Goal: Task Accomplishment & Management: Use online tool/utility

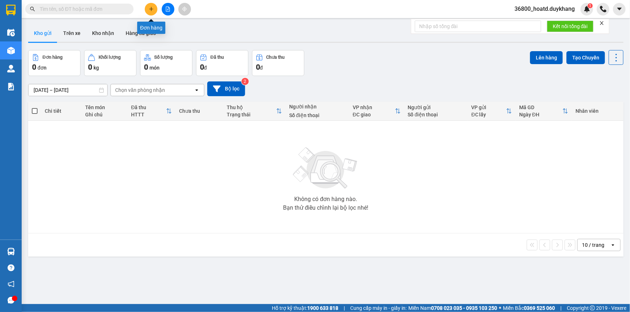
click at [151, 8] on icon "plus" at bounding box center [151, 9] width 0 height 4
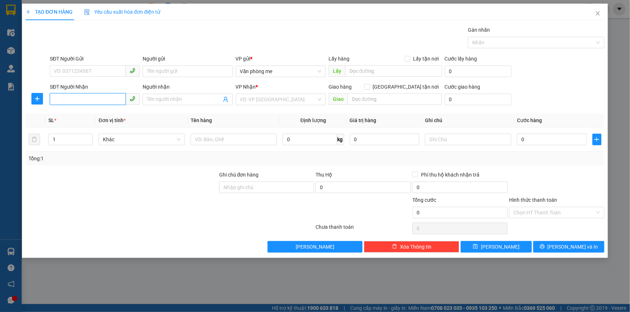
paste input "0983943468"
type input "0983943468"
click at [261, 99] on input "search" at bounding box center [278, 99] width 76 height 11
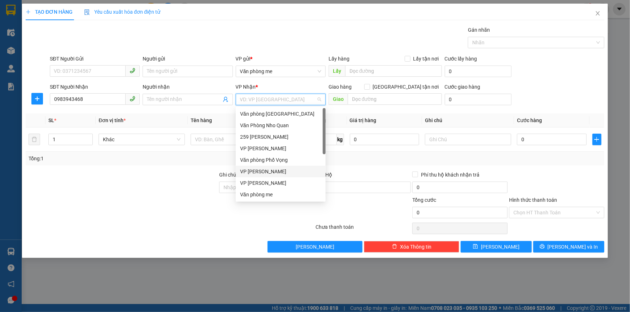
click at [274, 170] on div "VP [PERSON_NAME]" at bounding box center [280, 172] width 81 height 8
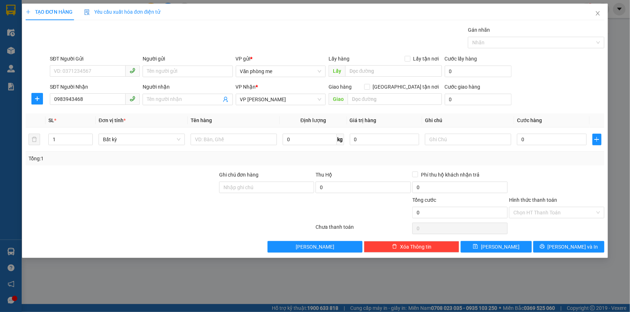
click at [320, 82] on form "SĐT Người Gửi VD: 0371234567 Người gửi Tên người gửi VP gửi * Văn phòng me Lấy …" at bounding box center [315, 81] width 578 height 53
click at [381, 98] on input "text" at bounding box center [395, 99] width 94 height 12
type input "50000"
drag, startPoint x: 368, startPoint y: 97, endPoint x: 346, endPoint y: 100, distance: 21.5
click at [346, 100] on span "Giao 50000" at bounding box center [384, 99] width 113 height 12
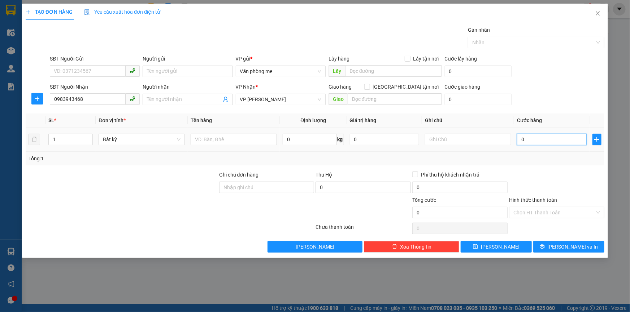
paste input "50.00"
type input "50.000"
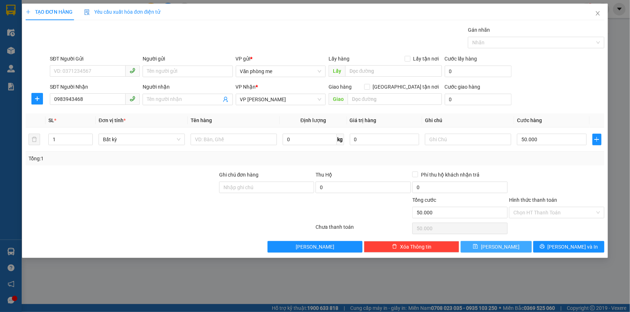
click at [509, 243] on button "[PERSON_NAME]" at bounding box center [495, 247] width 71 height 12
type input "0"
drag, startPoint x: 601, startPoint y: 13, endPoint x: 595, endPoint y: 15, distance: 5.6
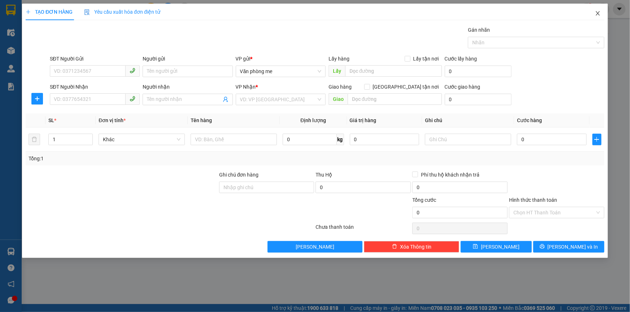
click at [600, 13] on span "Close" at bounding box center [597, 14] width 20 height 20
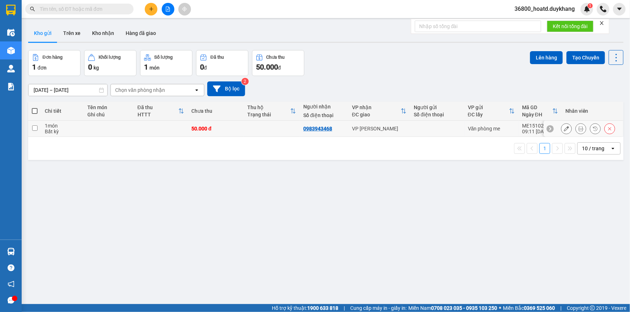
click at [33, 129] on input "checkbox" at bounding box center [34, 128] width 5 height 5
checkbox input "true"
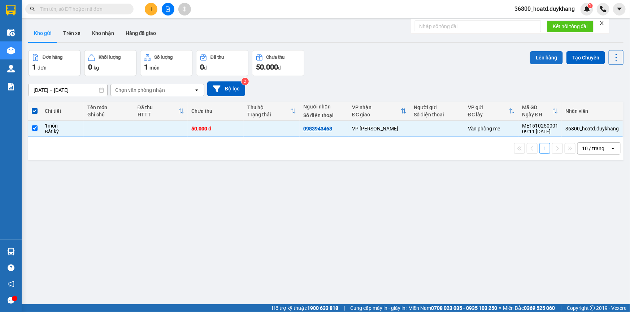
click at [536, 54] on button "Lên hàng" at bounding box center [546, 57] width 33 height 13
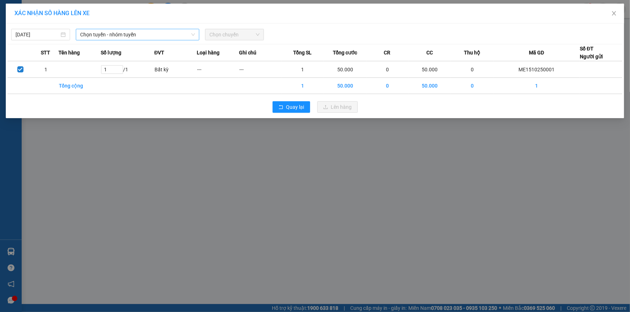
click at [157, 35] on span "Chọn tuyến - nhóm tuyến" at bounding box center [137, 34] width 115 height 11
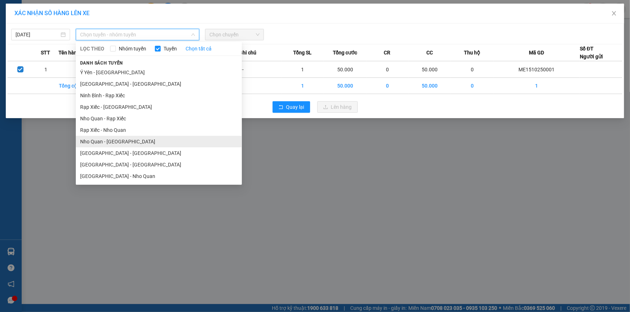
drag, startPoint x: 107, startPoint y: 143, endPoint x: 113, endPoint y: 140, distance: 6.8
click at [107, 142] on li "Nho Quan - [GEOGRAPHIC_DATA]" at bounding box center [159, 142] width 166 height 12
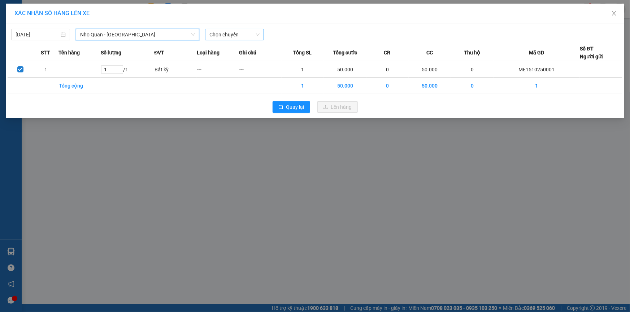
click at [240, 34] on span "Chọn chuyến" at bounding box center [234, 34] width 50 height 11
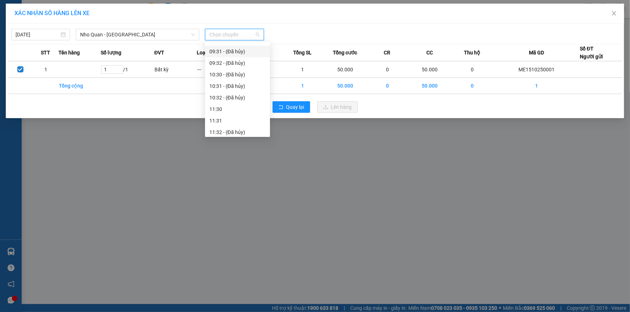
scroll to position [98, 0]
click at [245, 98] on div "08:30 - 29B-414.14" at bounding box center [237, 101] width 56 height 8
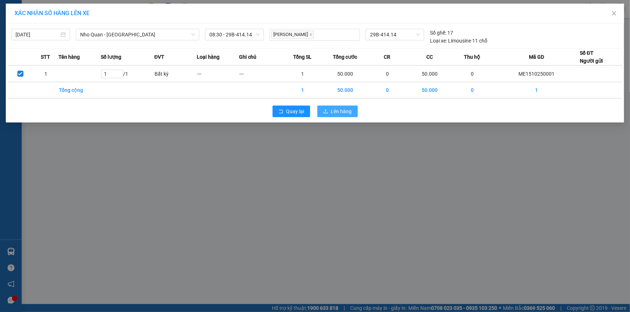
click at [333, 113] on span "Lên hàng" at bounding box center [341, 112] width 21 height 8
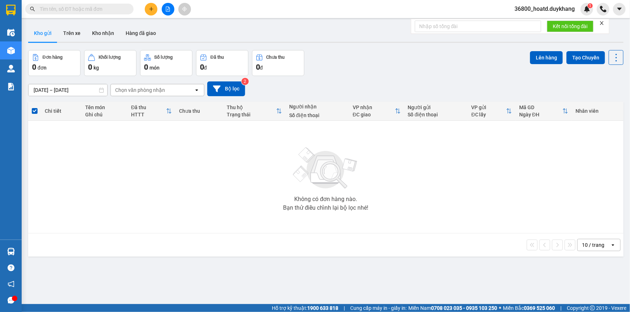
paste input "0963373688"
type input "0963373688"
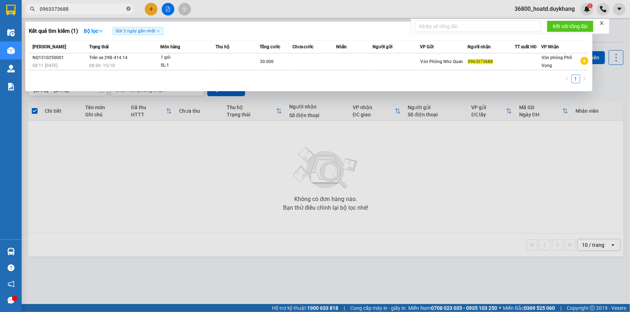
click at [129, 8] on icon "close-circle" at bounding box center [128, 8] width 4 height 4
